Goal: Task Accomplishment & Management: Use online tool/utility

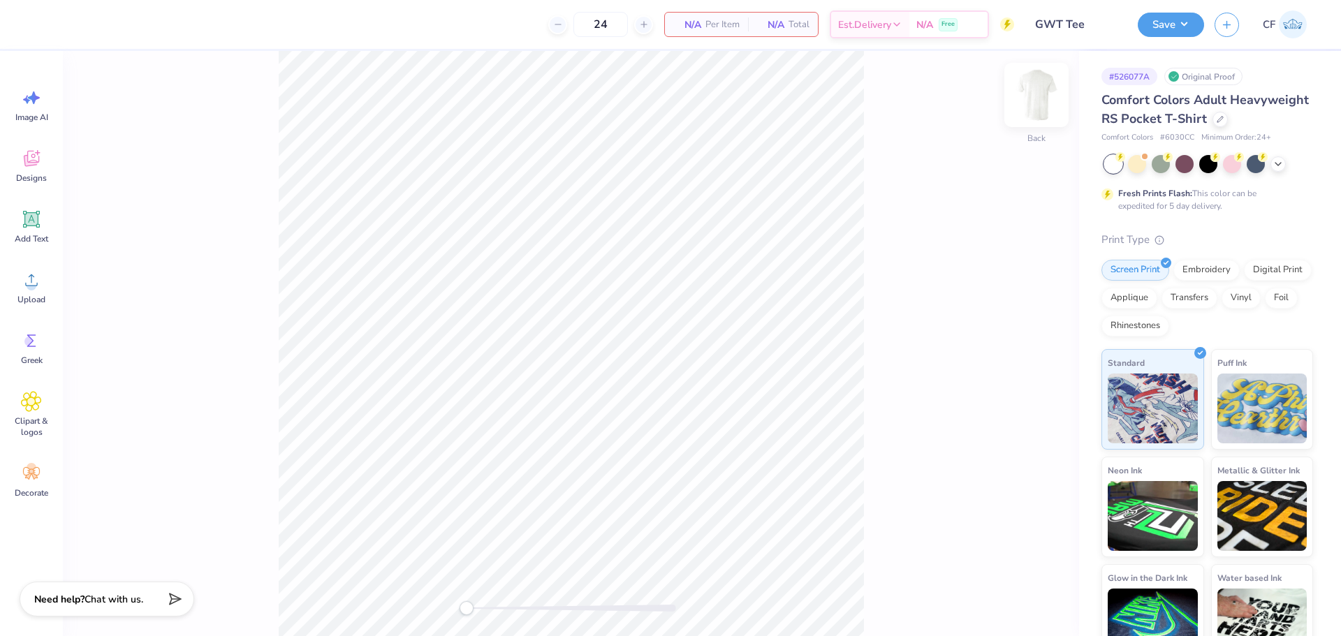
click at [1037, 111] on img at bounding box center [1037, 95] width 56 height 56
click at [29, 275] on icon at bounding box center [31, 280] width 21 height 21
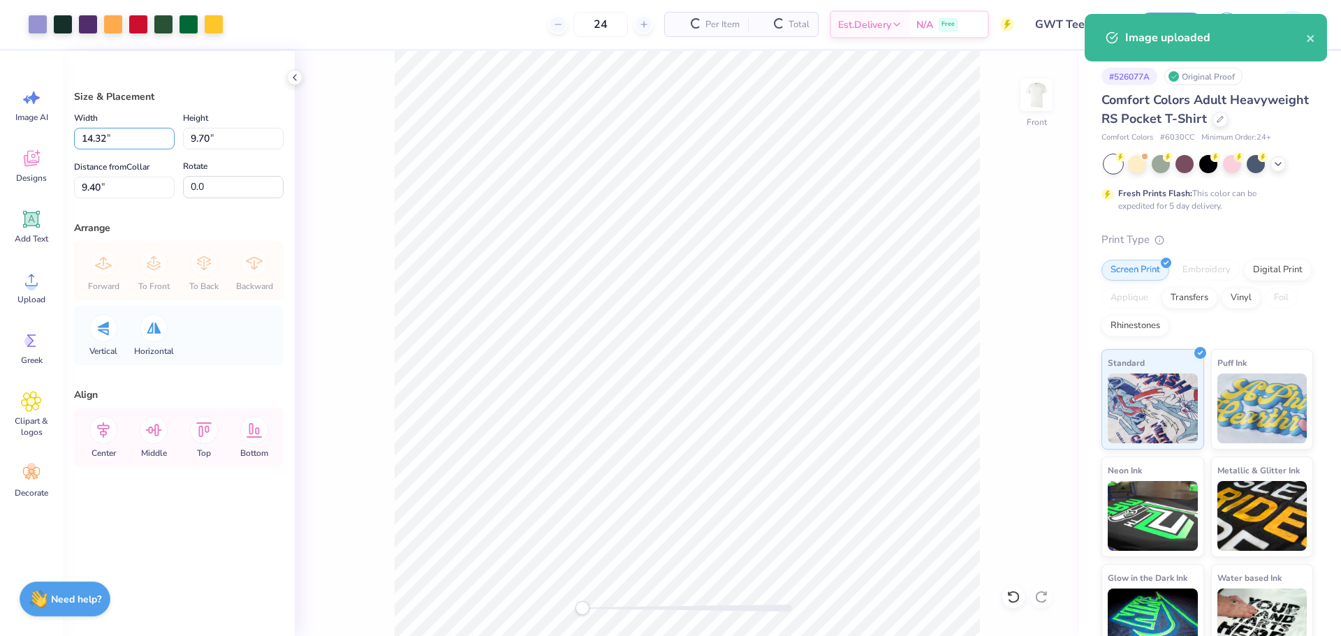
drag, startPoint x: 106, startPoint y: 142, endPoint x: 71, endPoint y: 138, distance: 36.0
click at [71, 138] on div "Size & Placement Width 14.32 14.32 " Height 9.70 9.70 " Distance from Collar 9.…" at bounding box center [179, 343] width 232 height 585
type input "1.50"
type input "1.02"
type input "13.74"
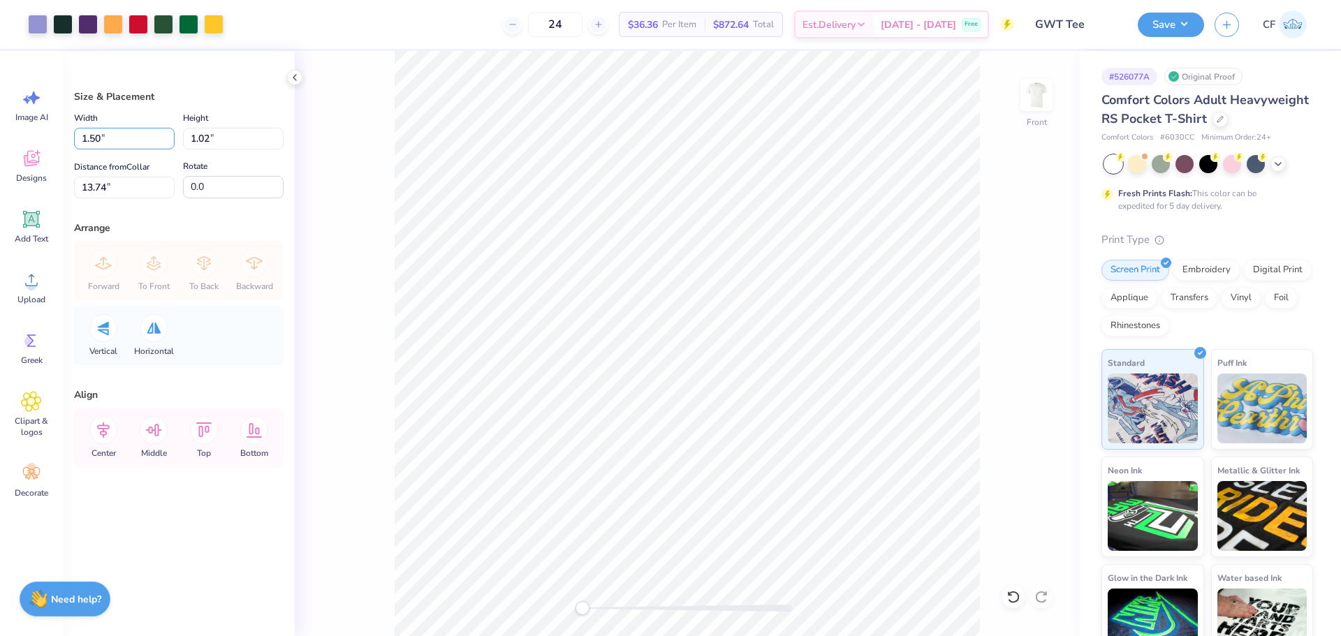
drag, startPoint x: 100, startPoint y: 139, endPoint x: 24, endPoint y: 133, distance: 75.6
click at [24, 133] on div "Art colors 24 $36.36 Per Item $872.64 Total Est. Delivery [DATE] - [DATE] Free …" at bounding box center [670, 318] width 1341 height 636
type input "12.50"
type input "8.46"
drag, startPoint x: 142, startPoint y: 188, endPoint x: 43, endPoint y: 182, distance: 98.6
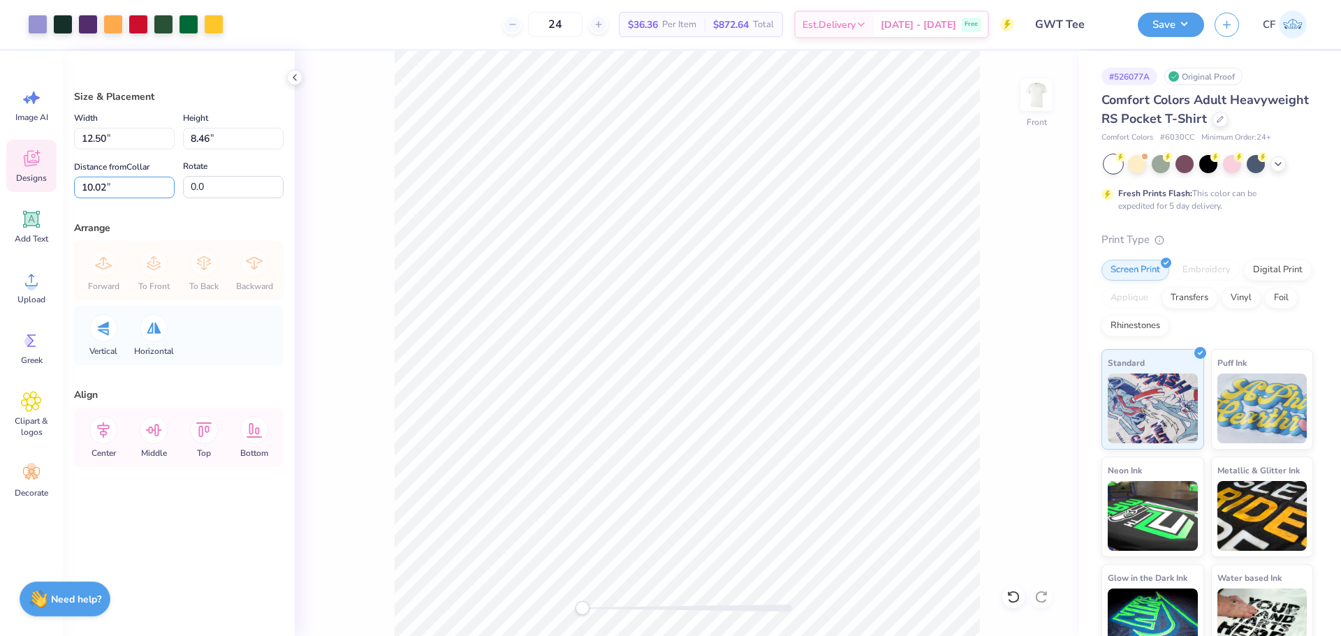
click at [49, 183] on div "Art colors 24 $36.36 Per Item $872.64 Total Est. Delivery [DATE] - [DATE] Free …" at bounding box center [670, 318] width 1341 height 636
type input "3"
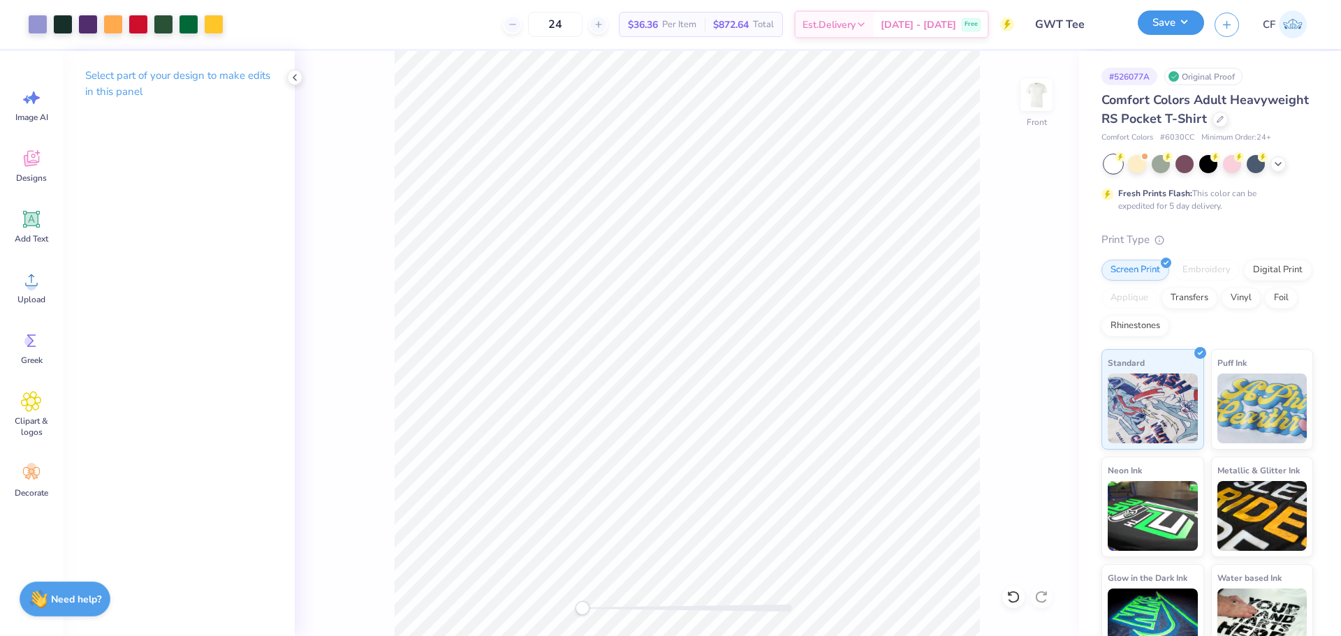
click at [1181, 17] on button "Save" at bounding box center [1171, 22] width 66 height 24
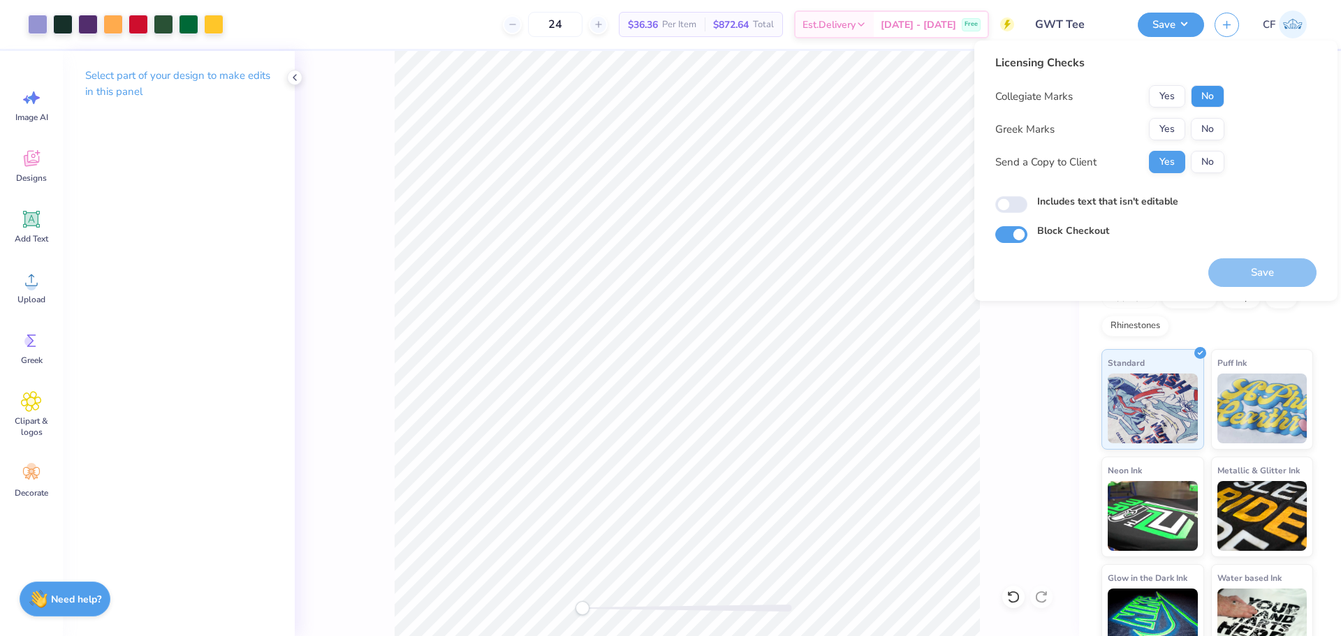
click at [1203, 94] on button "No" at bounding box center [1208, 96] width 34 height 22
click at [1204, 122] on button "No" at bounding box center [1208, 129] width 34 height 22
click at [1005, 237] on input "Block Checkout" at bounding box center [1011, 234] width 32 height 17
checkbox input "false"
click at [1011, 199] on input "Includes text that isn't editable" at bounding box center [1011, 204] width 32 height 17
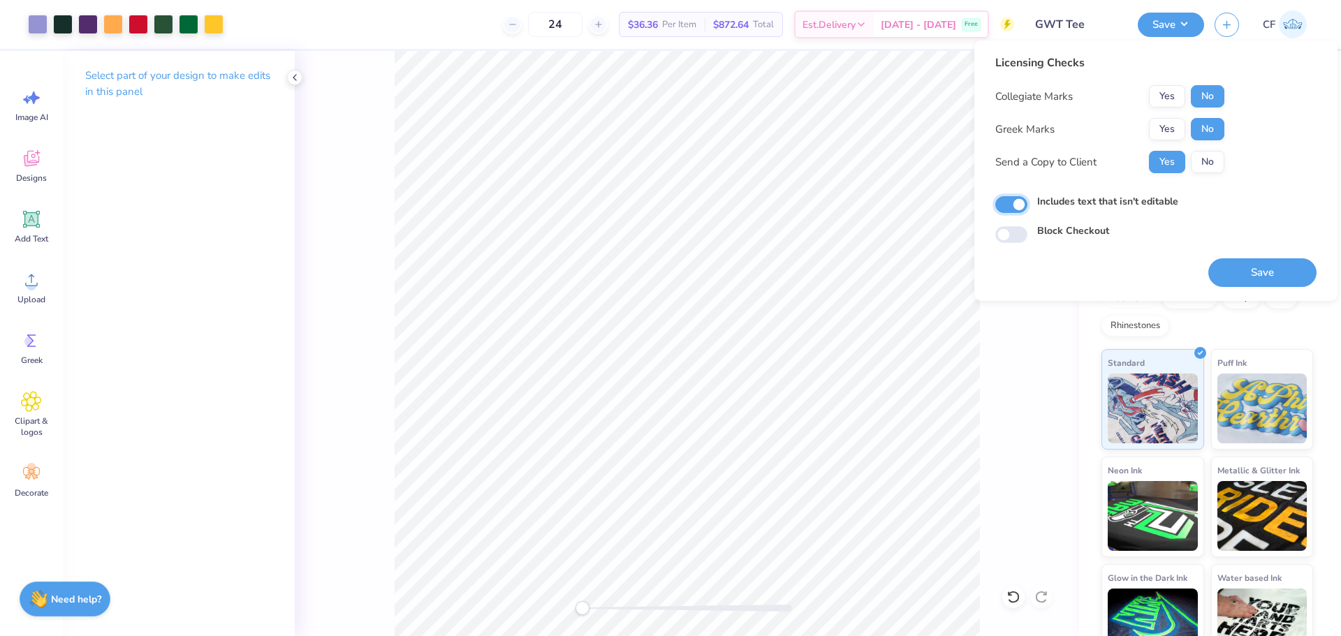
checkbox input "true"
click at [1217, 268] on button "Save" at bounding box center [1262, 272] width 108 height 29
